Goal: Information Seeking & Learning: Learn about a topic

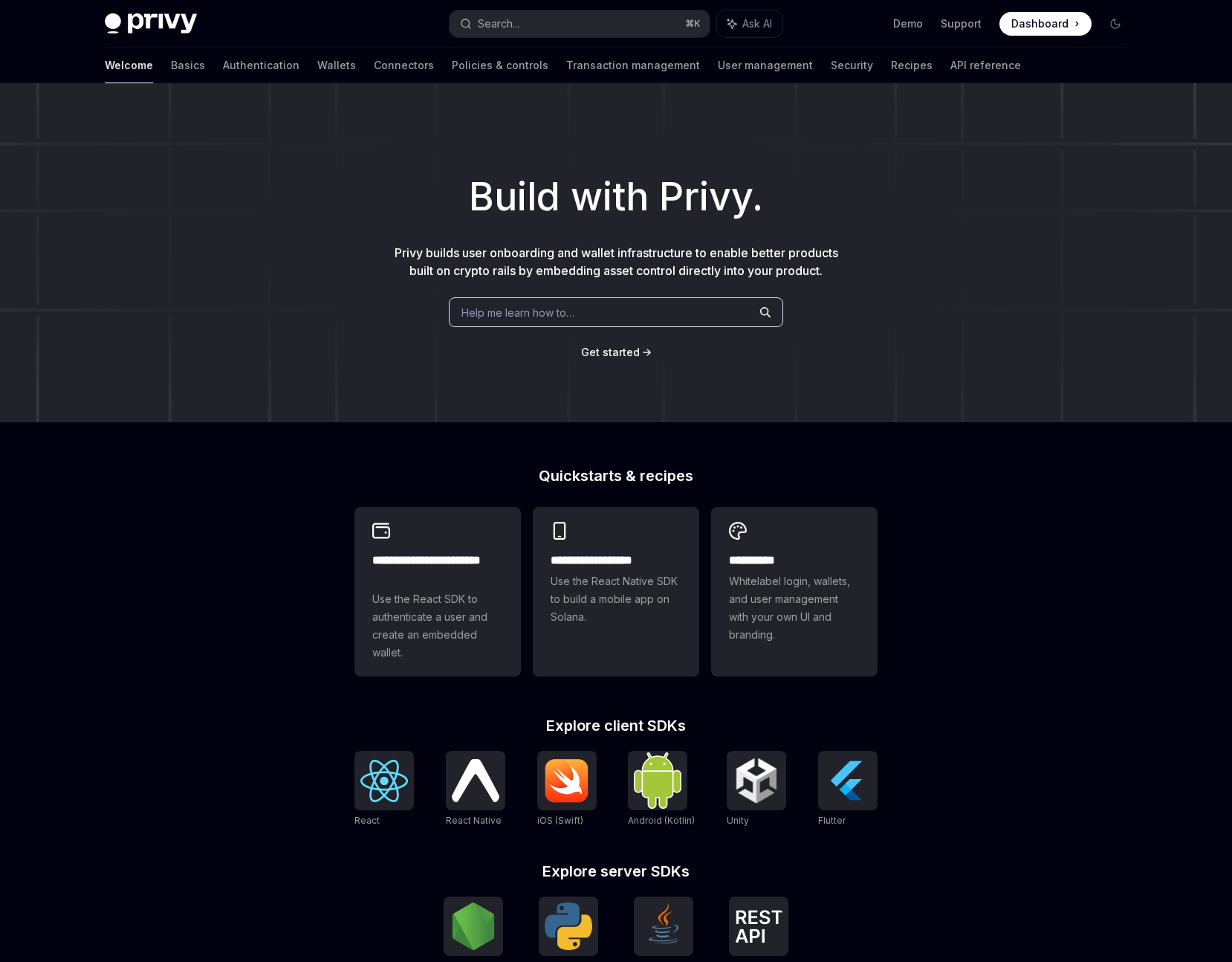
click at [615, 327] on div "Help me learn how to…" at bounding box center [616, 312] width 334 height 30
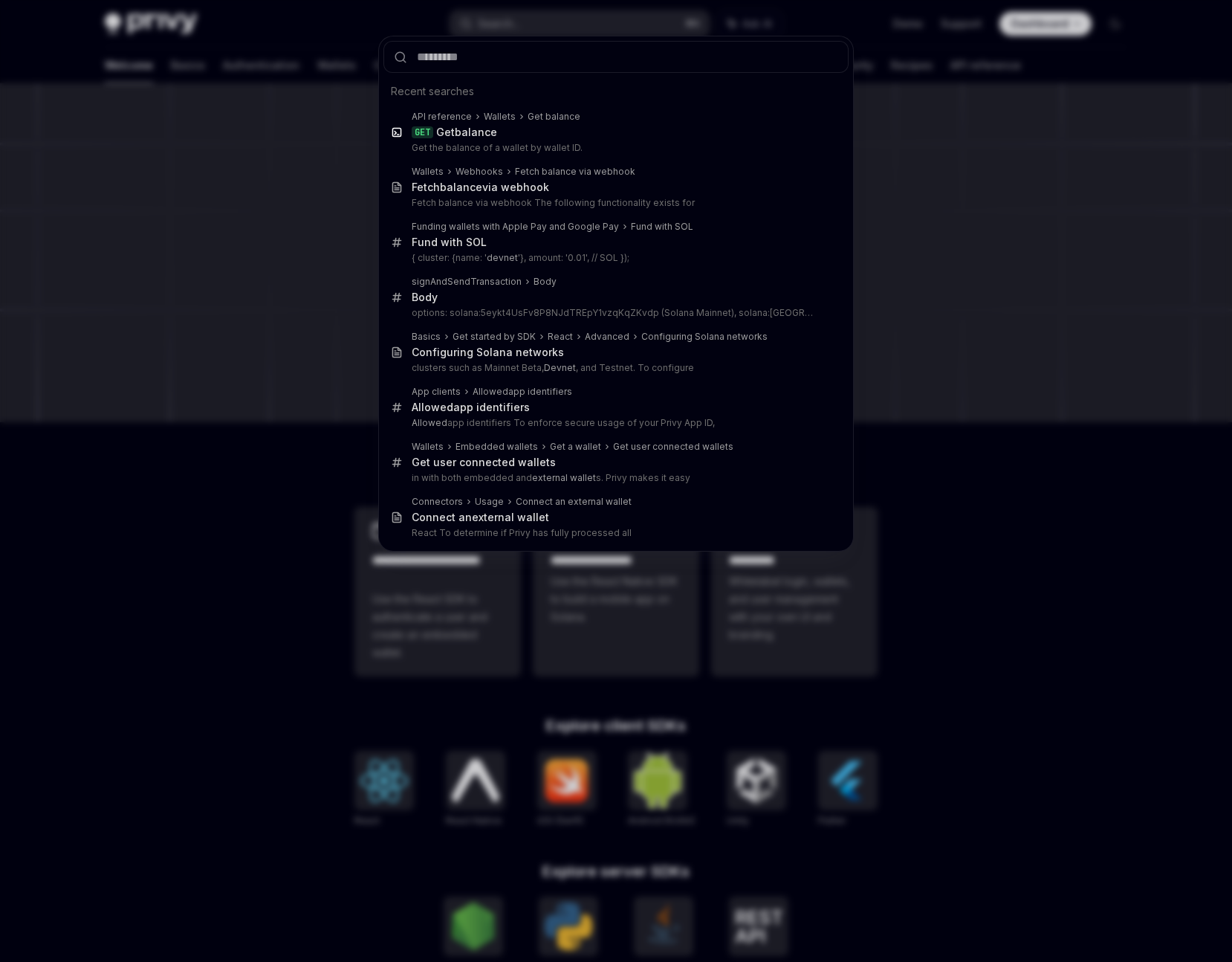
drag, startPoint x: 175, startPoint y: 207, endPoint x: 174, endPoint y: 165, distance: 42.0
click at [175, 207] on div "Recent searches API reference Wallets Get balance GET Get balance Get the balan…" at bounding box center [616, 481] width 1232 height 962
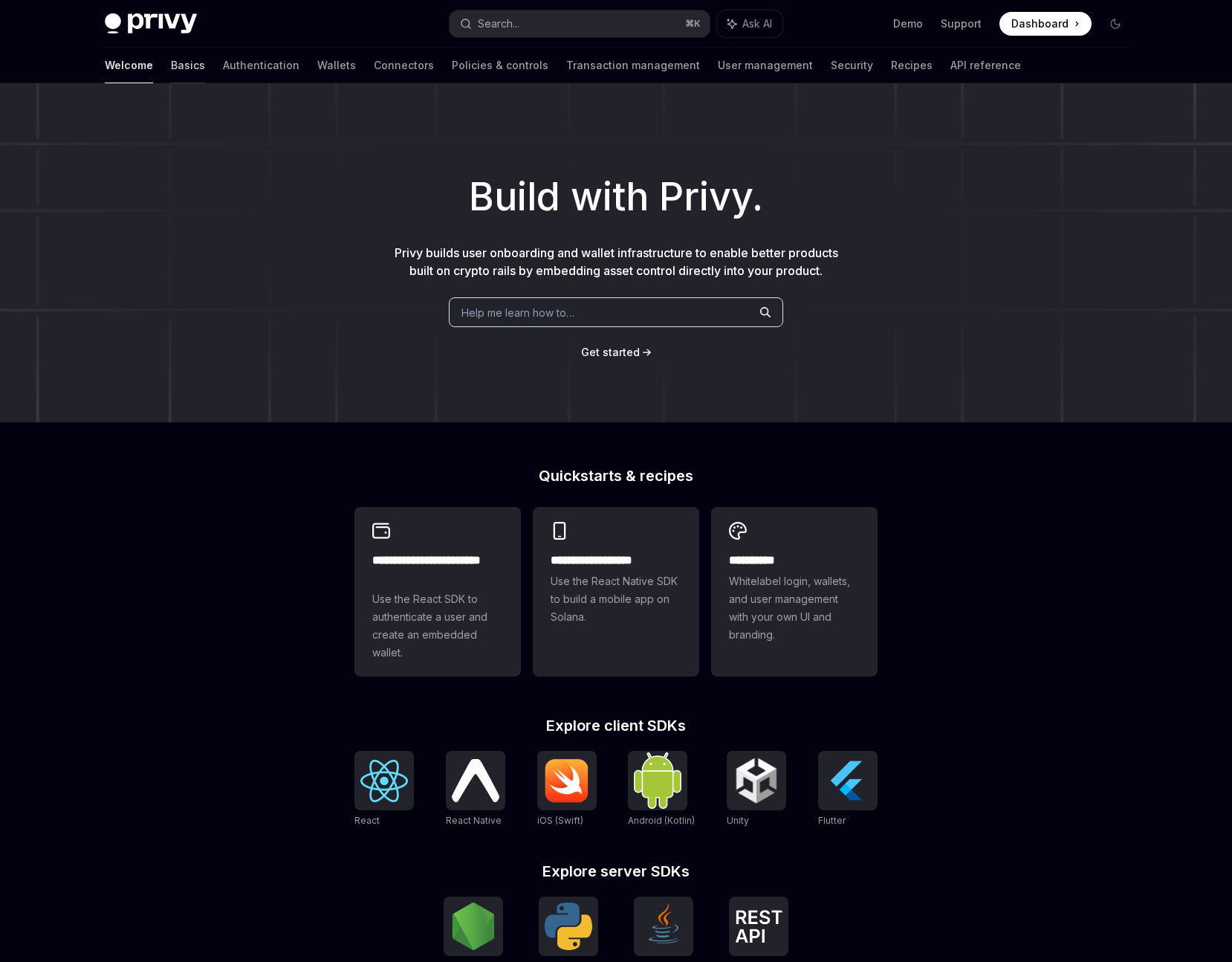
click at [171, 70] on link "Basics" at bounding box center [188, 65] width 34 height 36
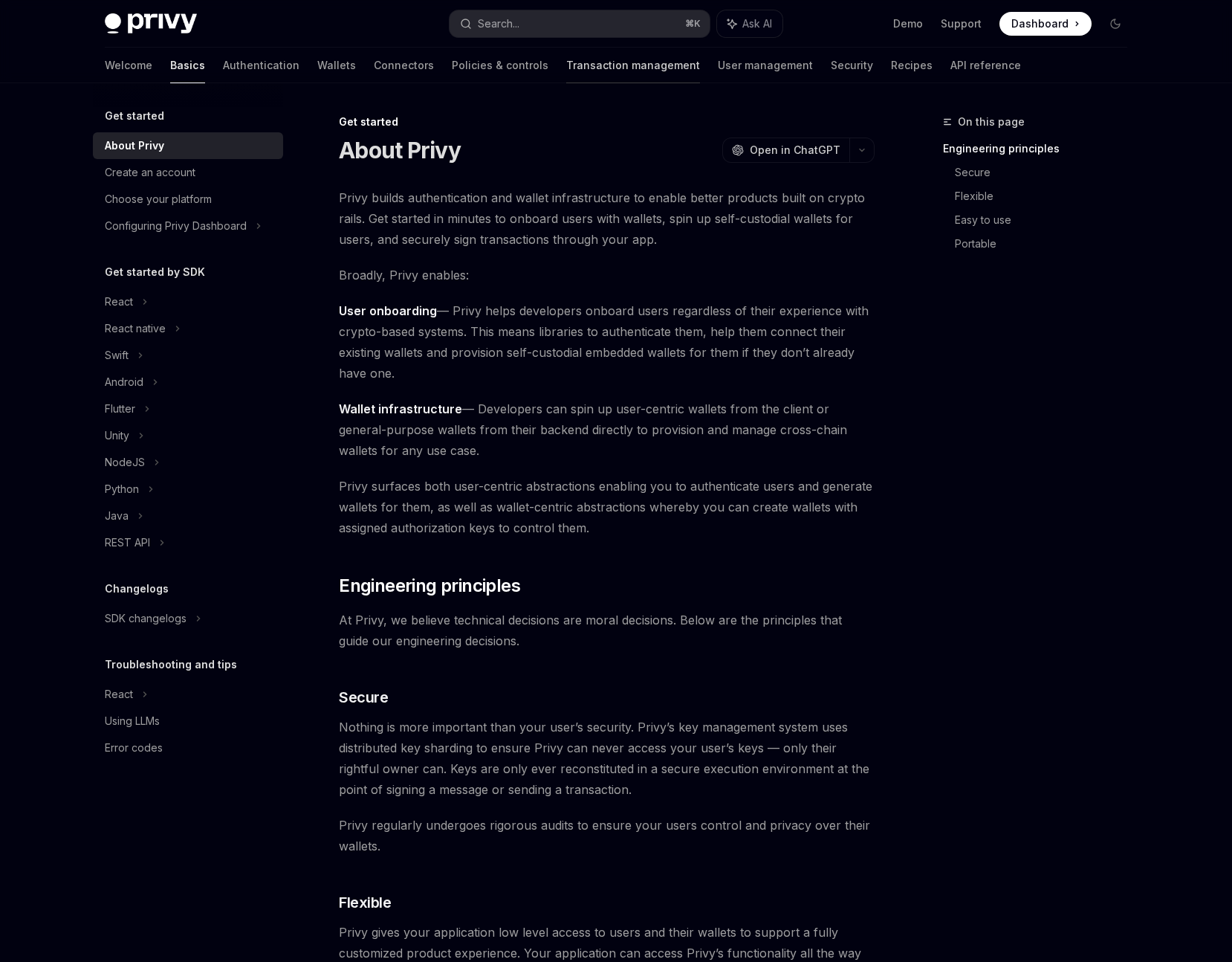
click at [566, 62] on link "Transaction management" at bounding box center [633, 65] width 133 height 36
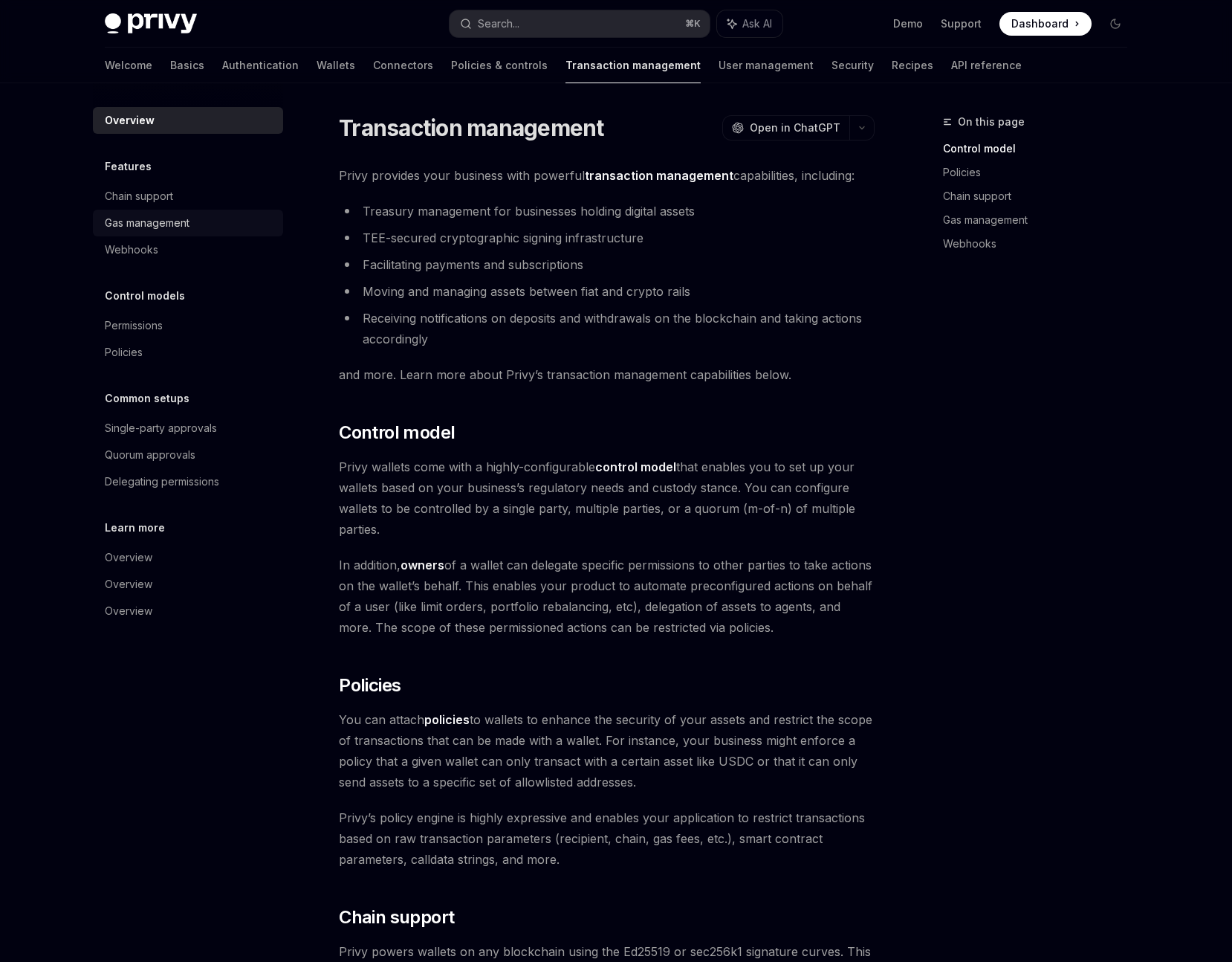
click at [161, 219] on div "Gas management" at bounding box center [147, 222] width 85 height 18
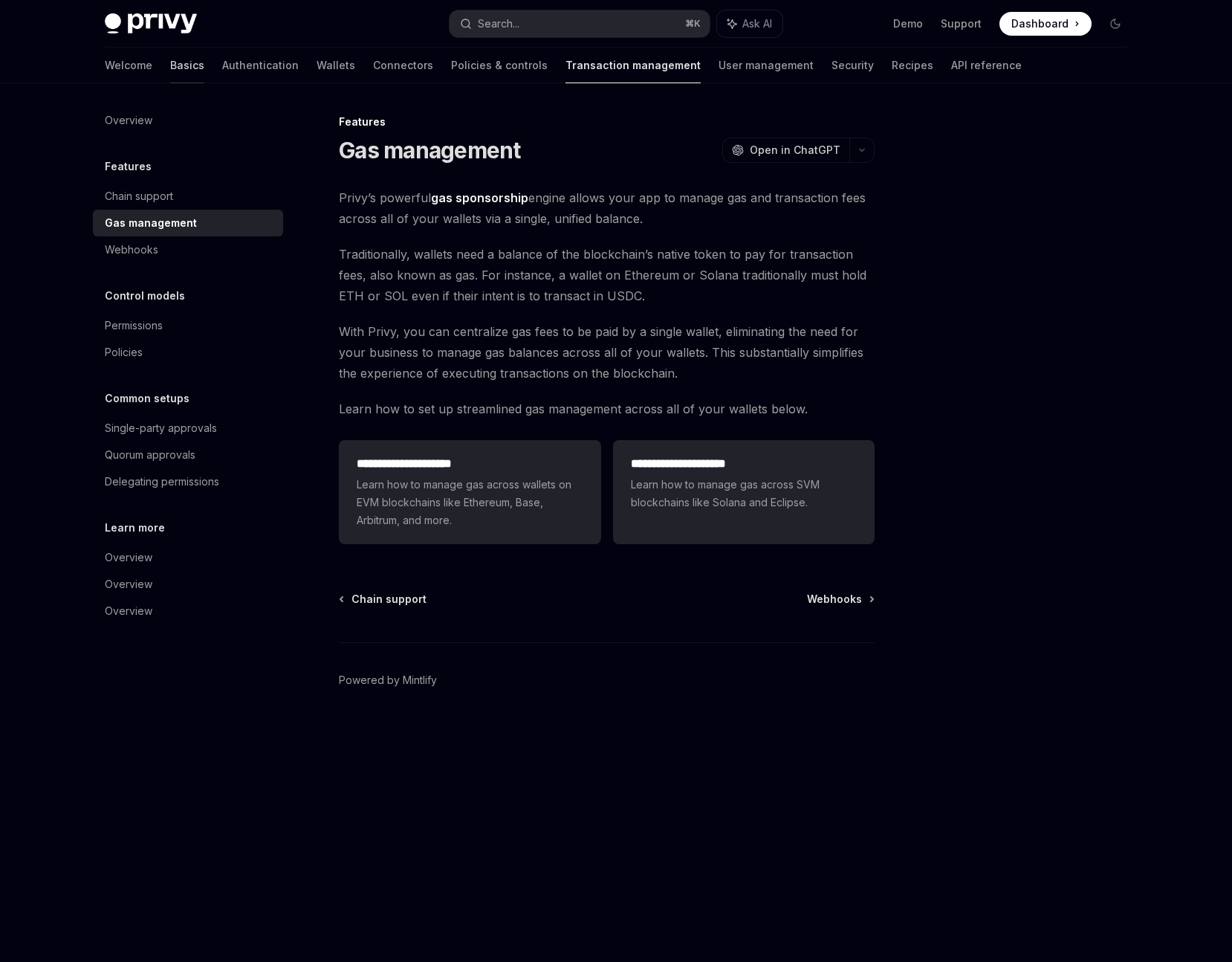
click at [170, 69] on link "Basics" at bounding box center [187, 65] width 34 height 36
type textarea "*"
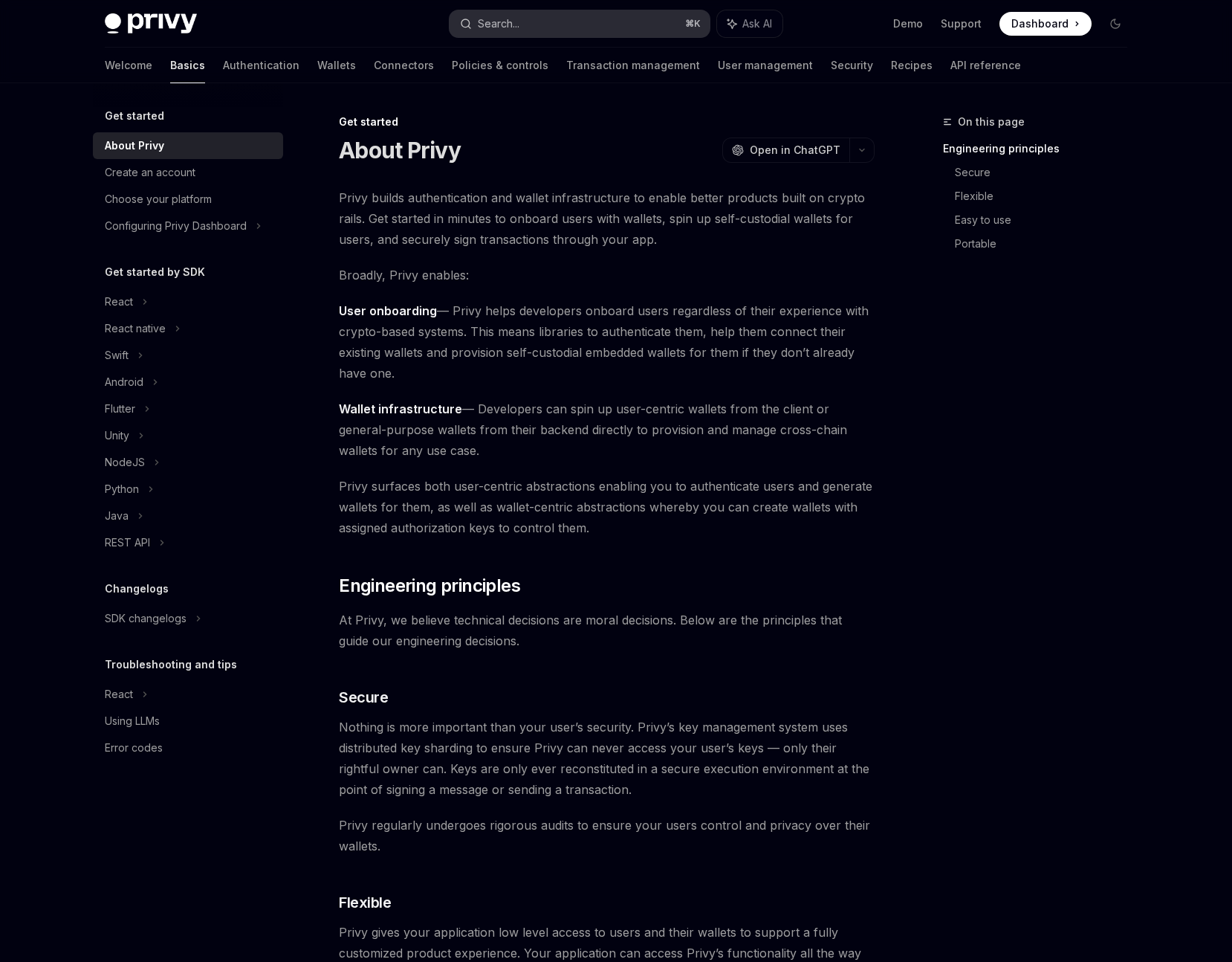
click at [509, 16] on div "Search..." at bounding box center [498, 23] width 42 height 18
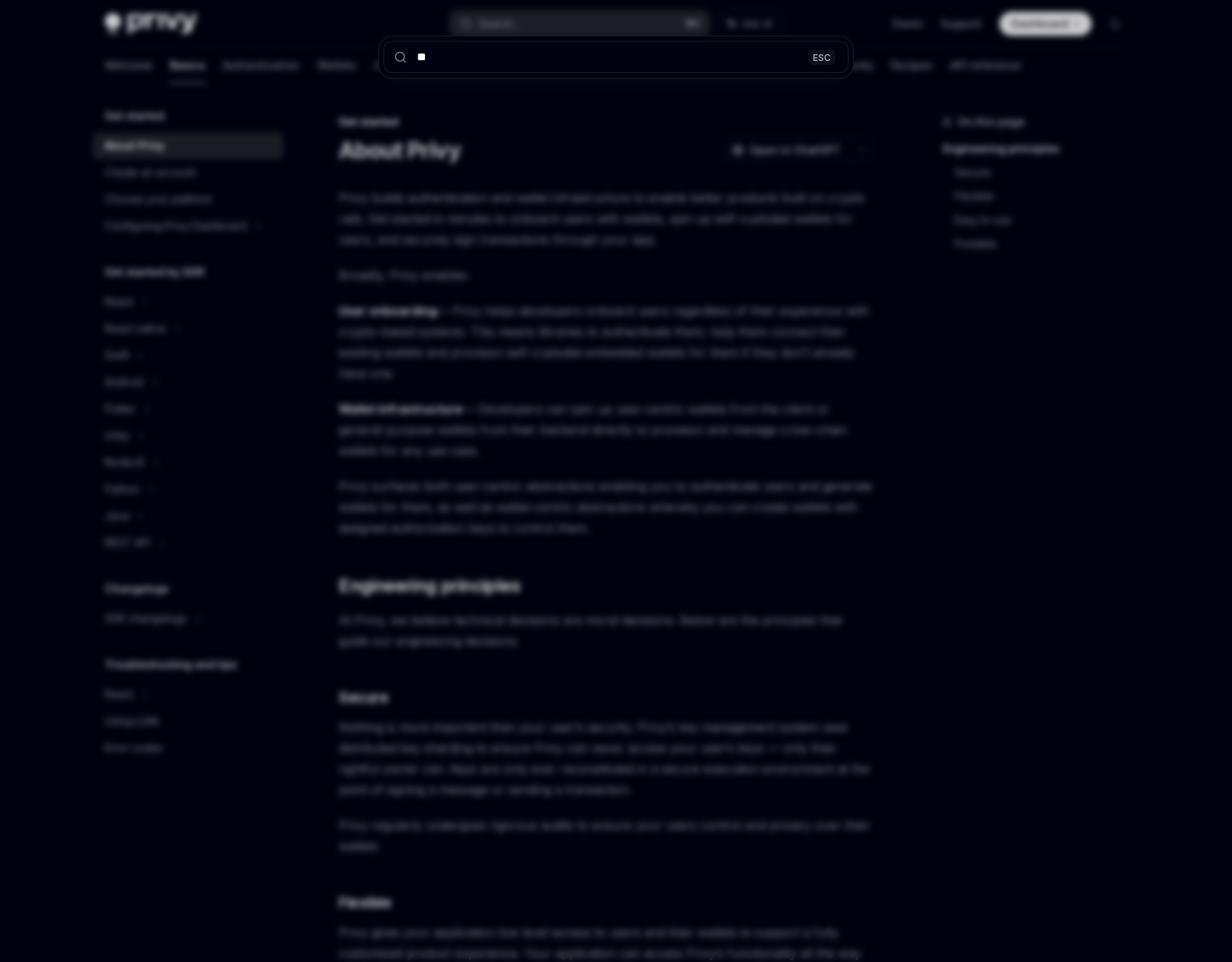
type input "***"
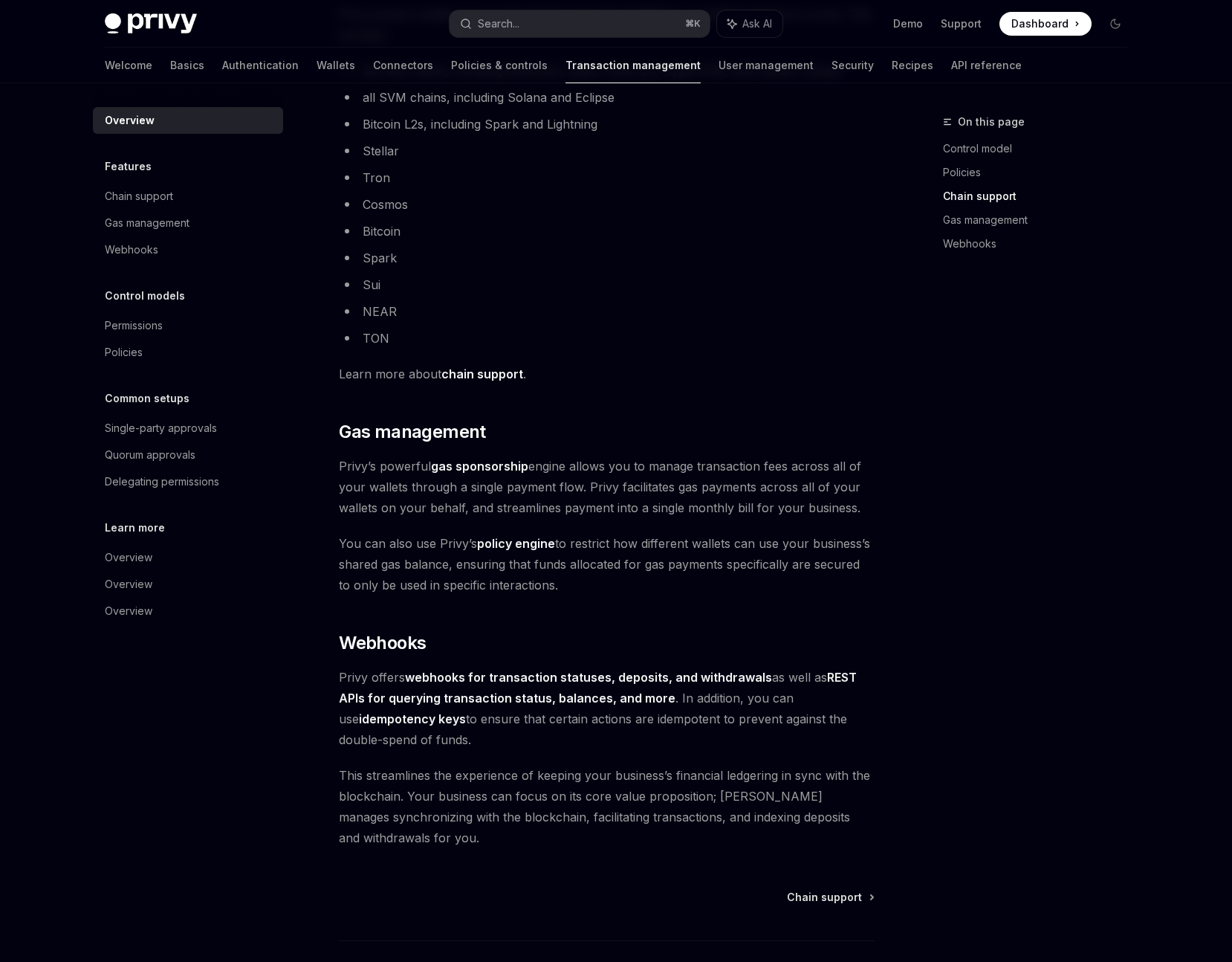
scroll to position [940, 0]
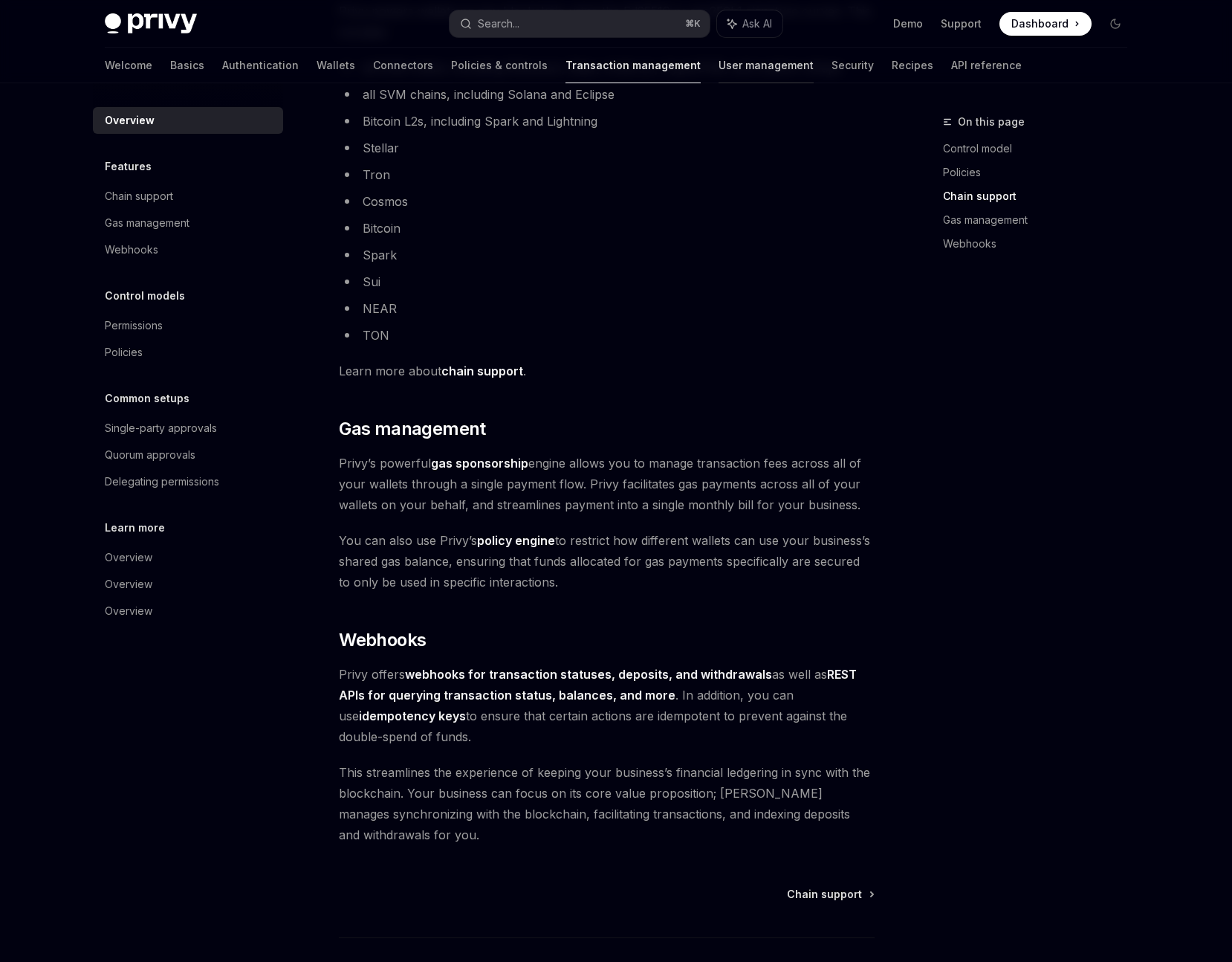
click at [718, 71] on link "User management" at bounding box center [765, 65] width 95 height 36
type textarea "*"
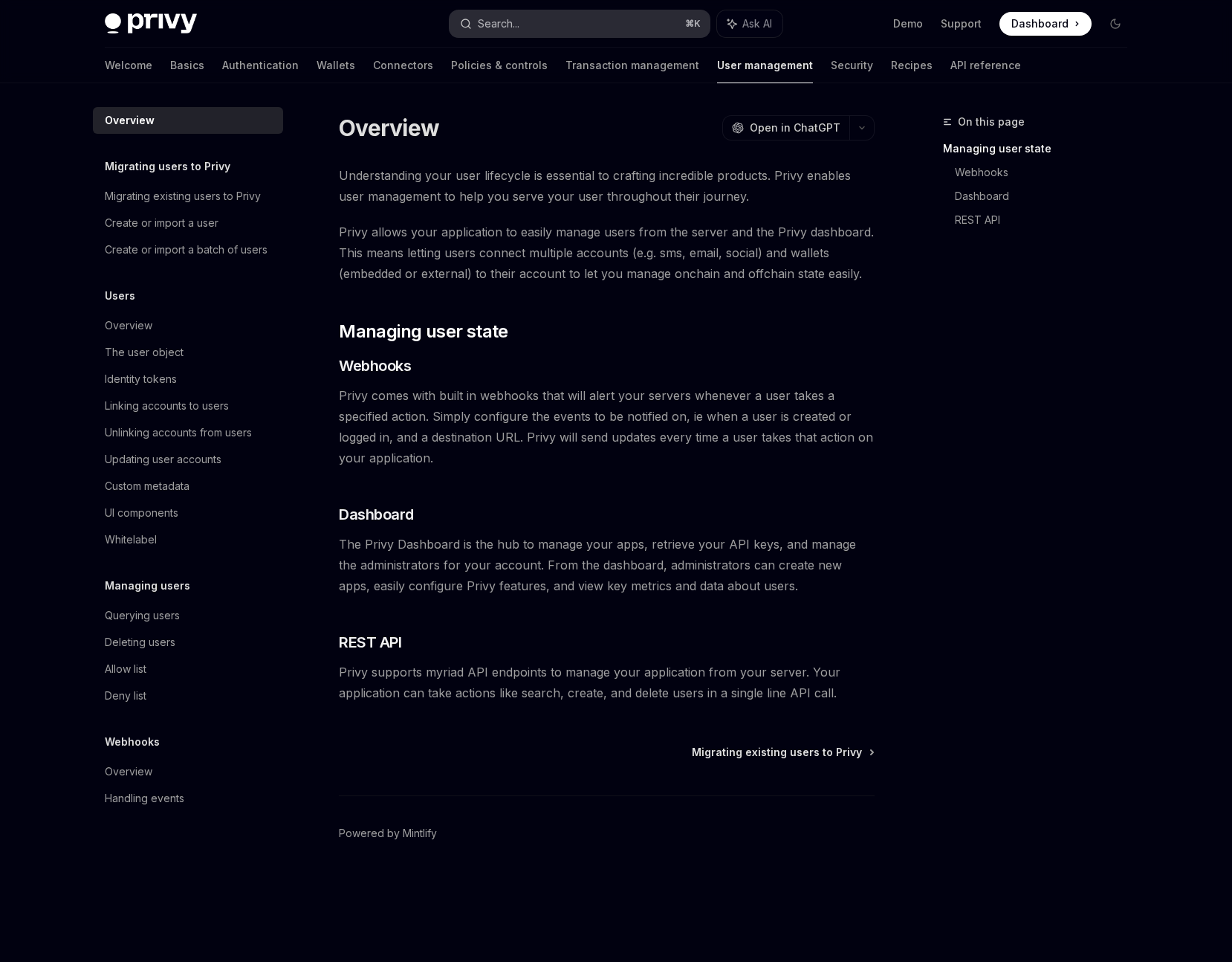
click at [495, 25] on div "Search..." at bounding box center [498, 23] width 42 height 18
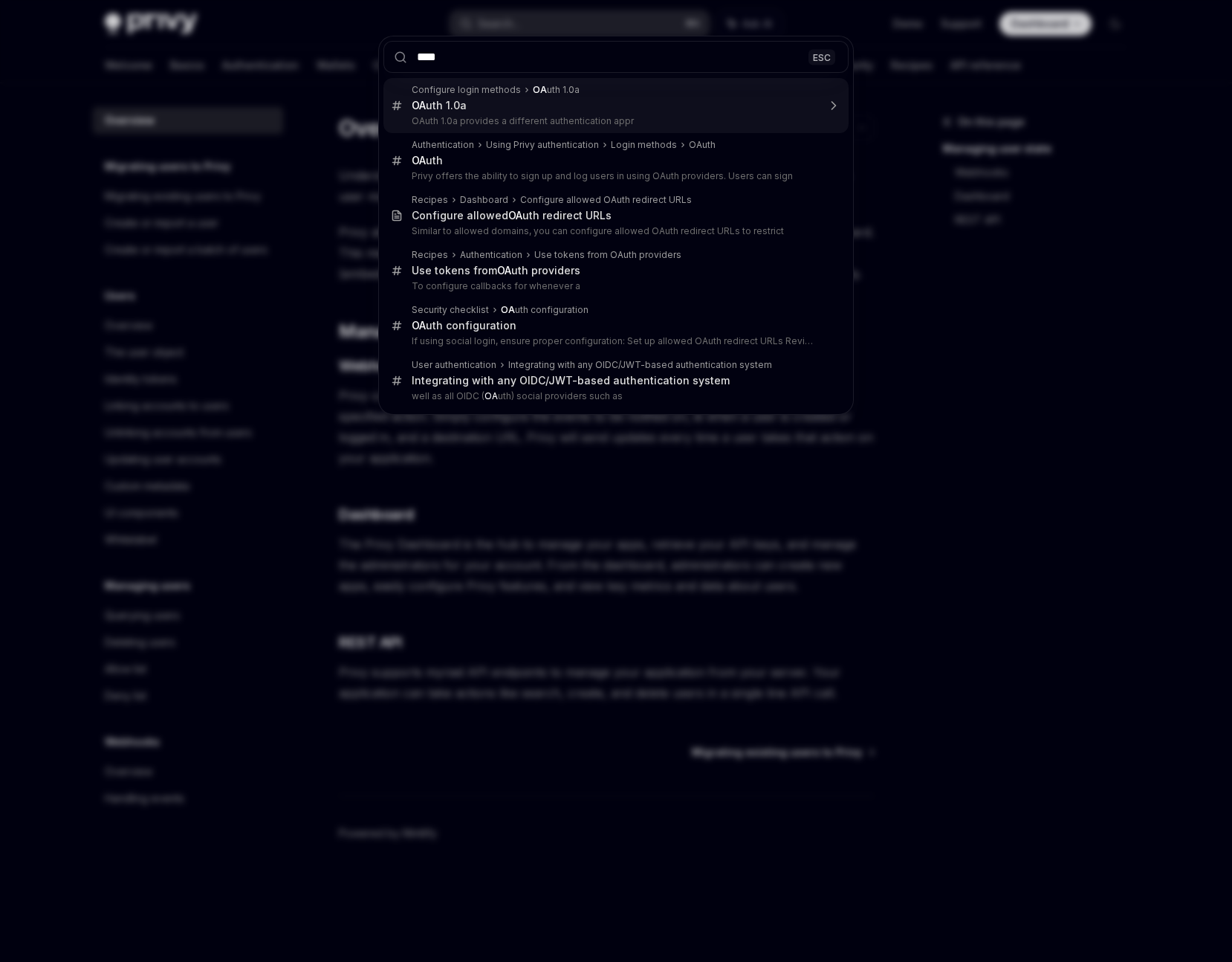
type input "*****"
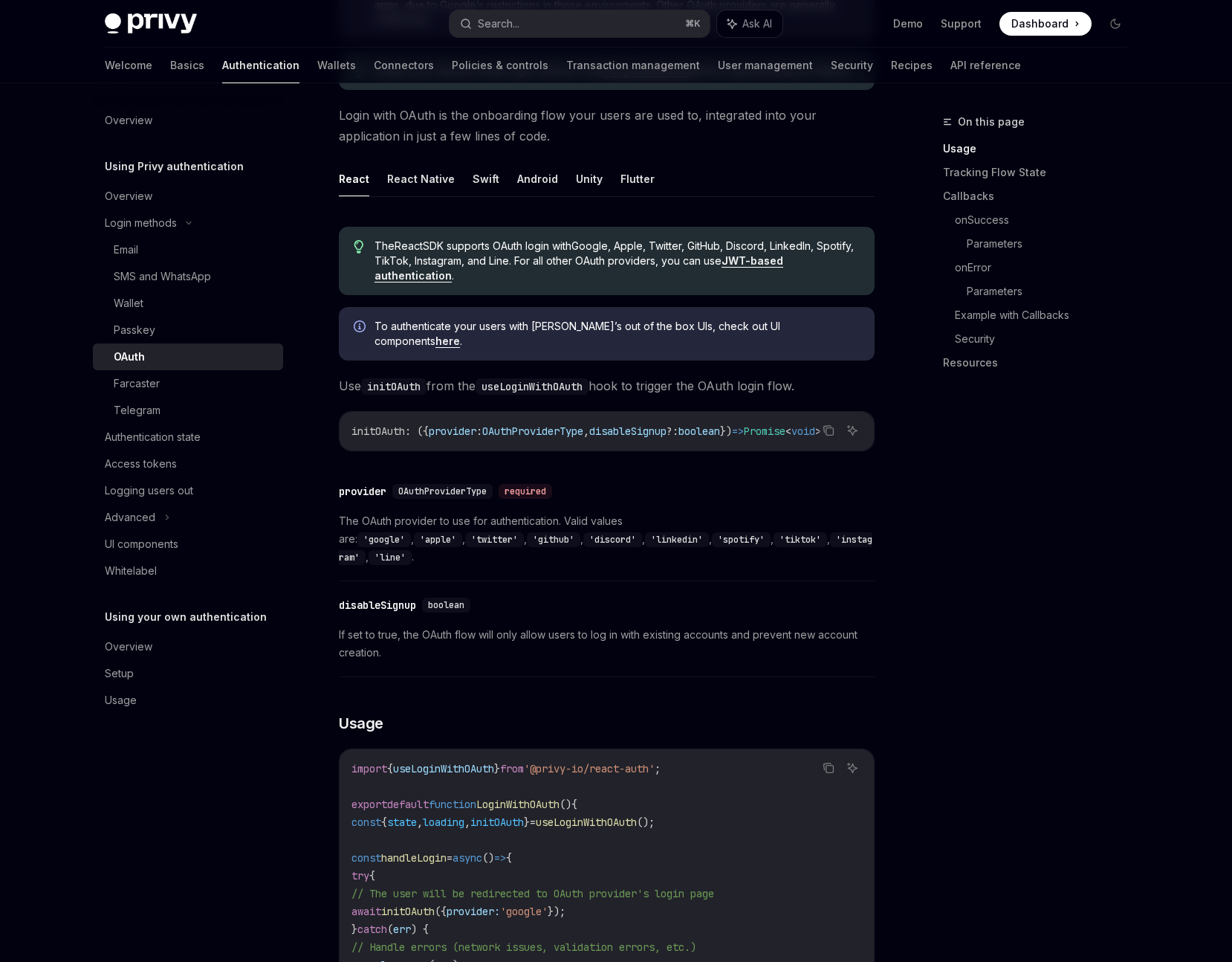
scroll to position [296, 0]
click at [170, 63] on link "Basics" at bounding box center [187, 65] width 34 height 36
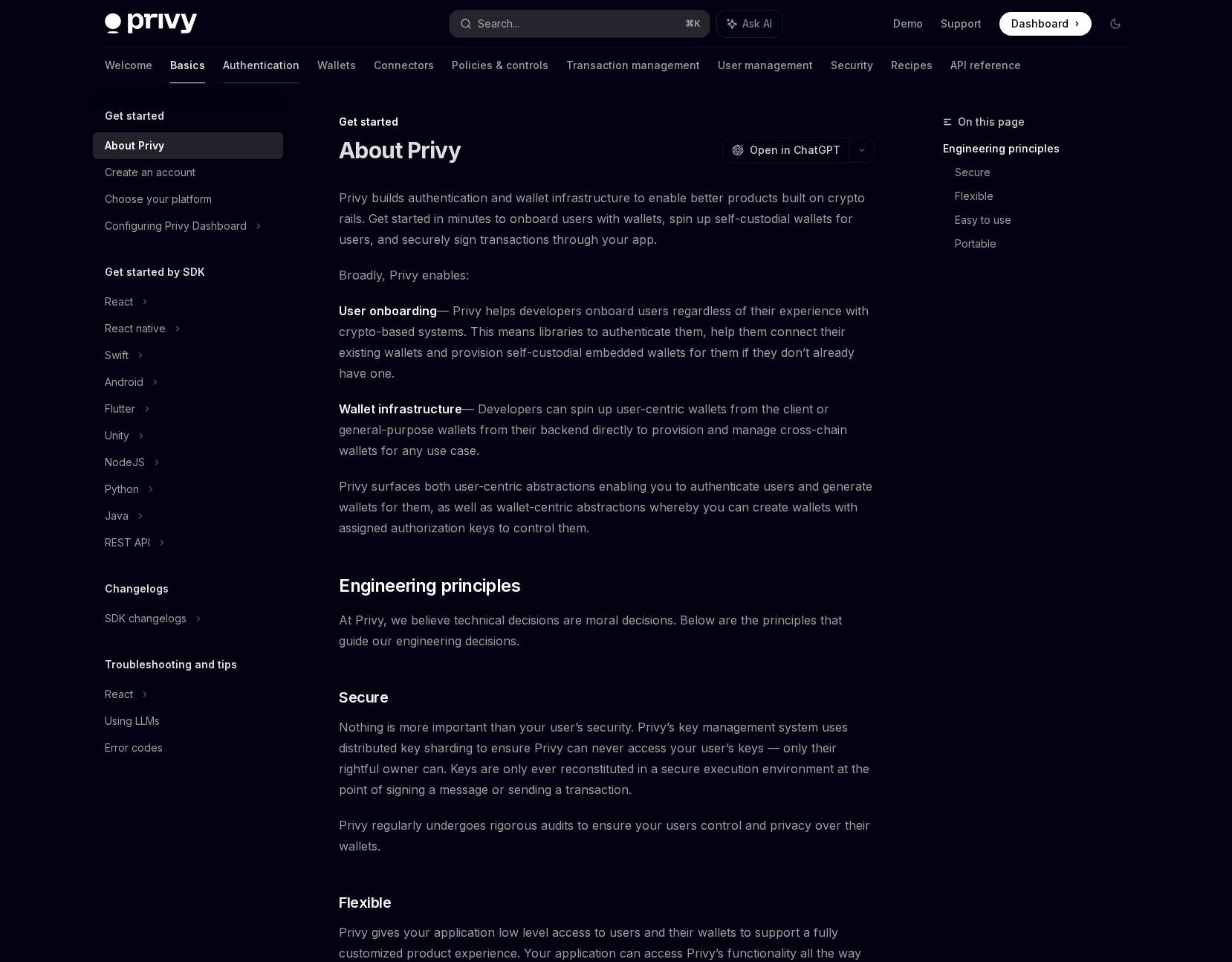
click at [223, 66] on link "Authentication" at bounding box center [261, 65] width 77 height 36
type textarea "*"
